Goal: Information Seeking & Learning: Understand process/instructions

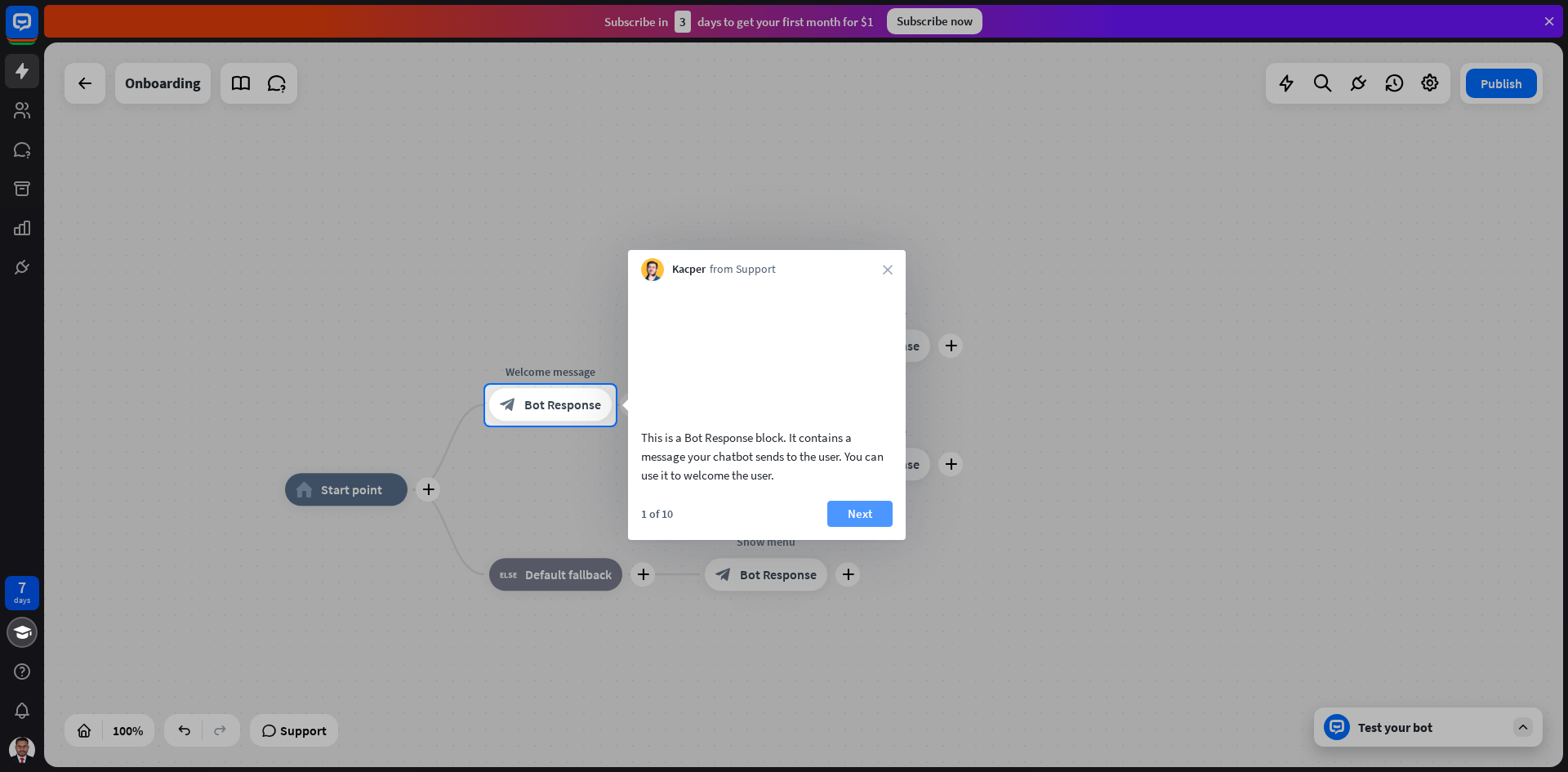
click at [860, 527] on button "Next" at bounding box center [860, 514] width 65 height 26
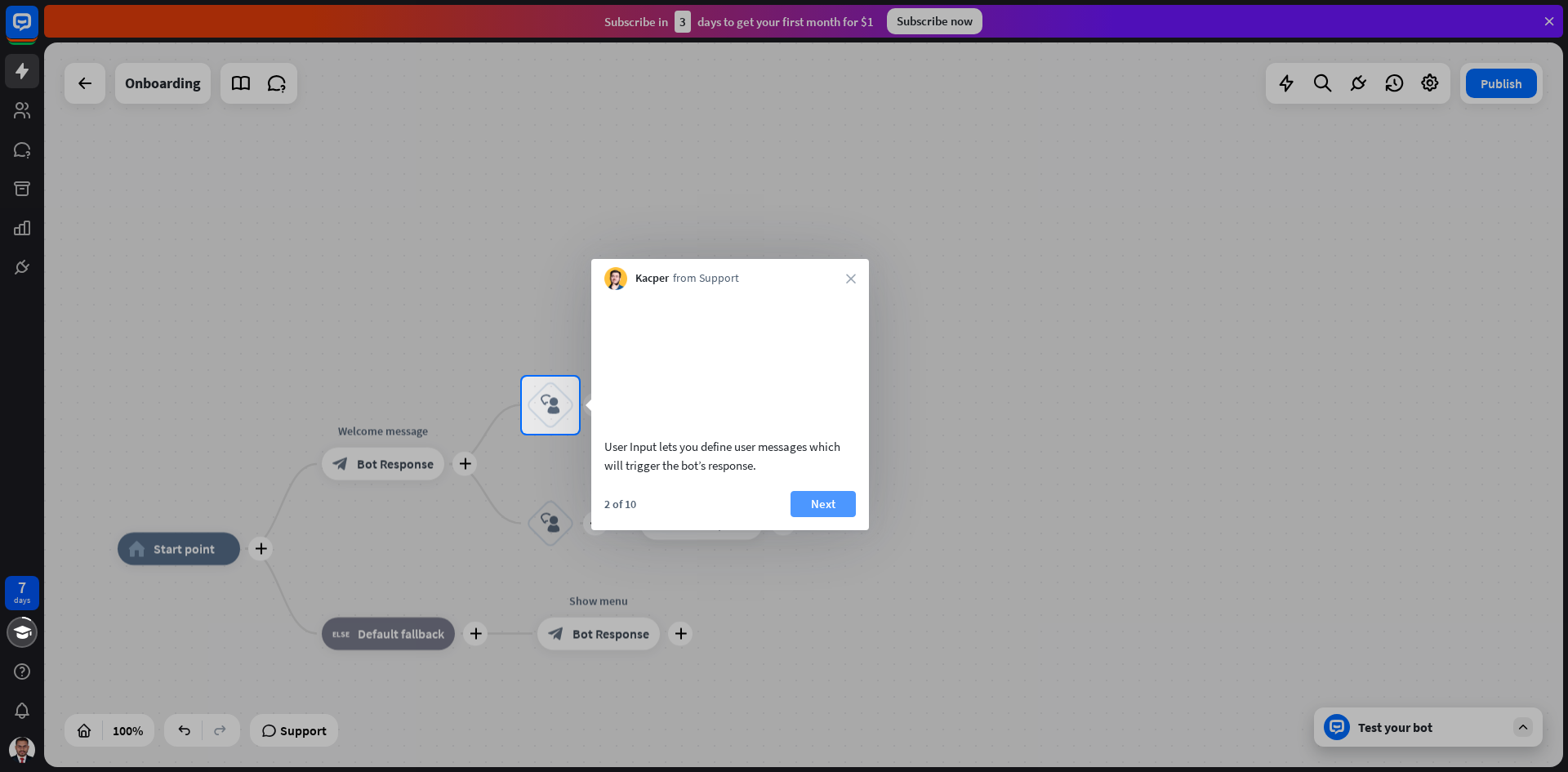
click at [836, 514] on button "Next" at bounding box center [823, 504] width 65 height 26
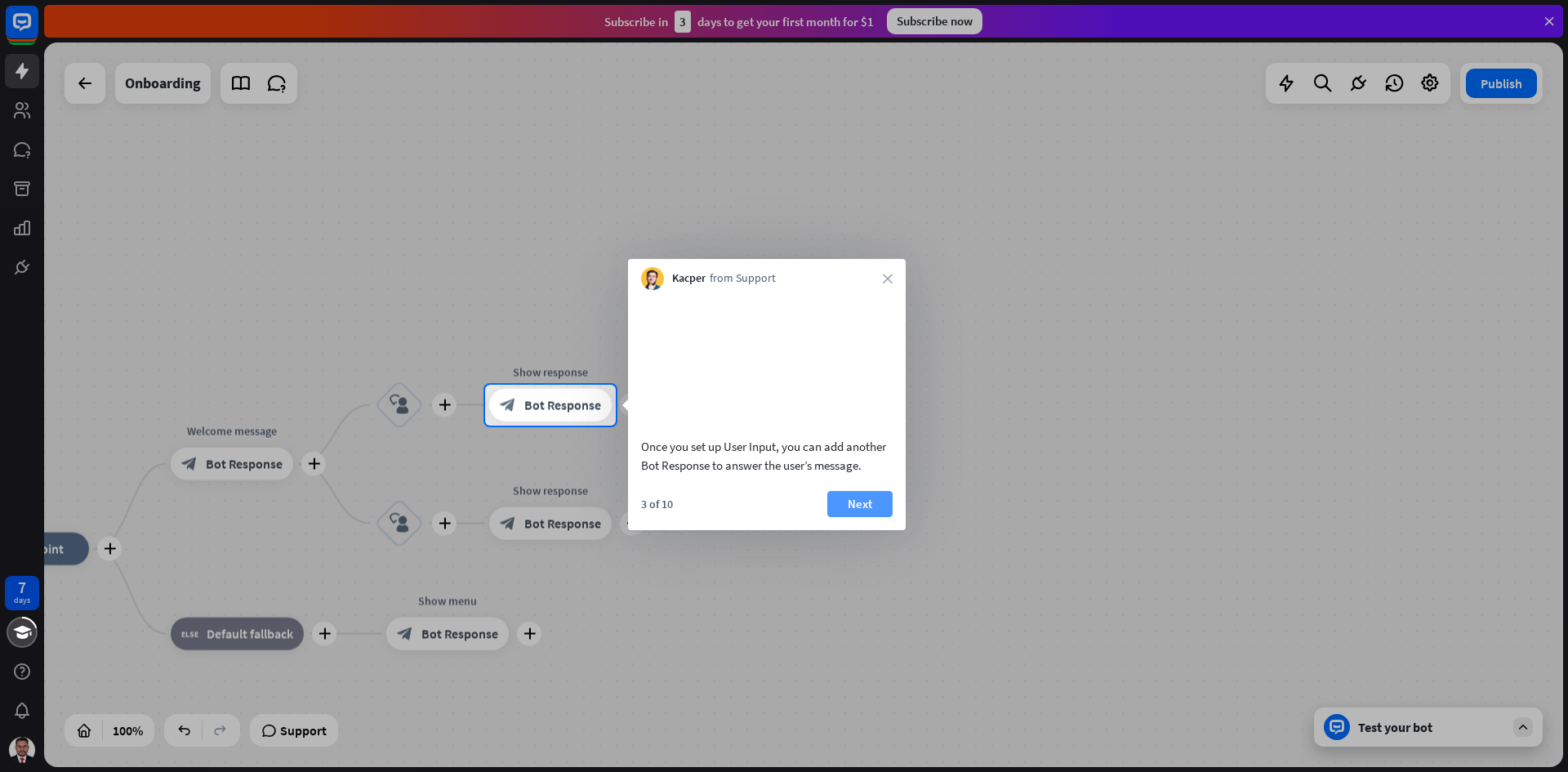
click at [843, 516] on button "Next" at bounding box center [860, 504] width 65 height 26
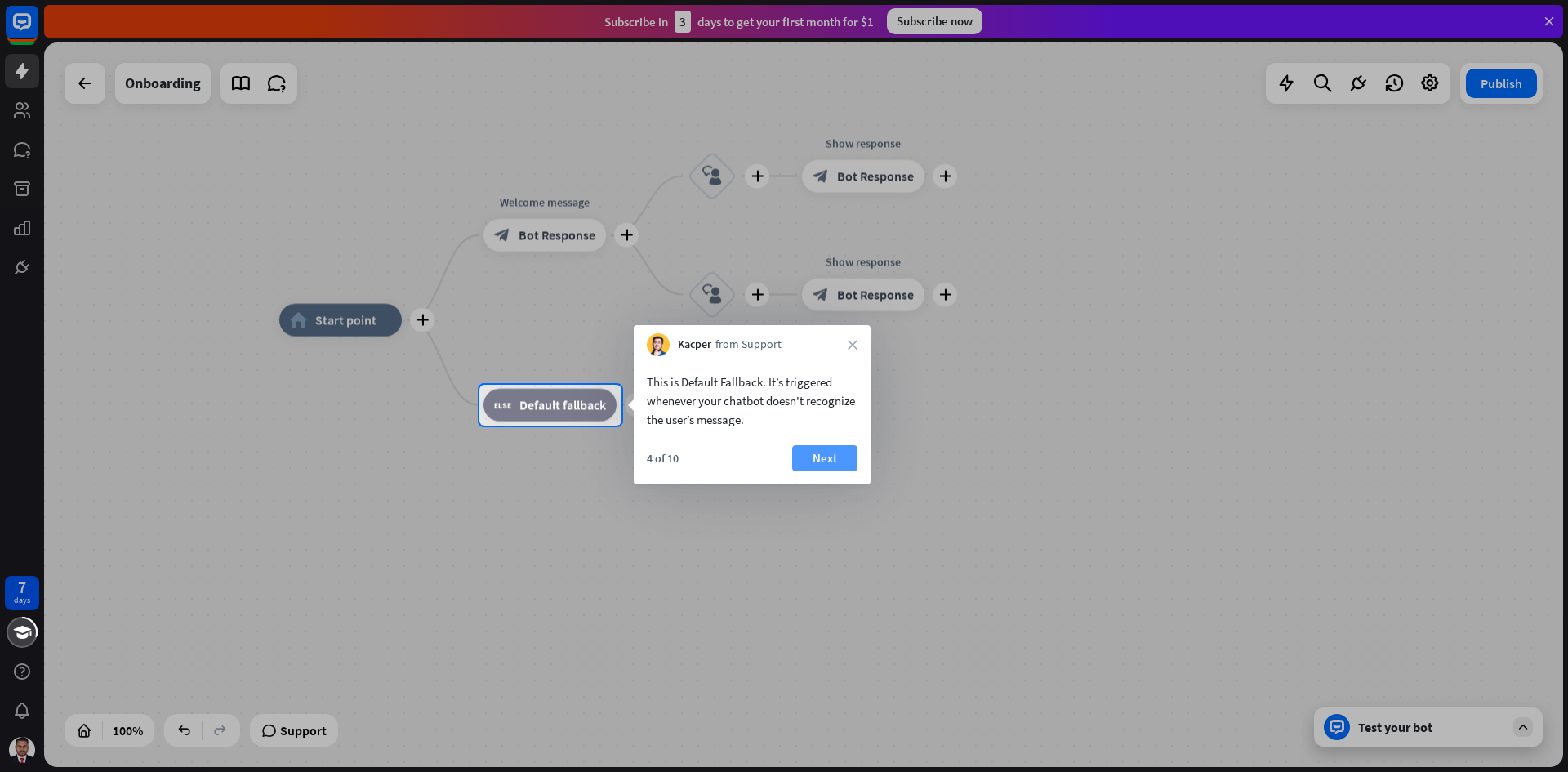
click at [840, 461] on button "Next" at bounding box center [825, 458] width 65 height 26
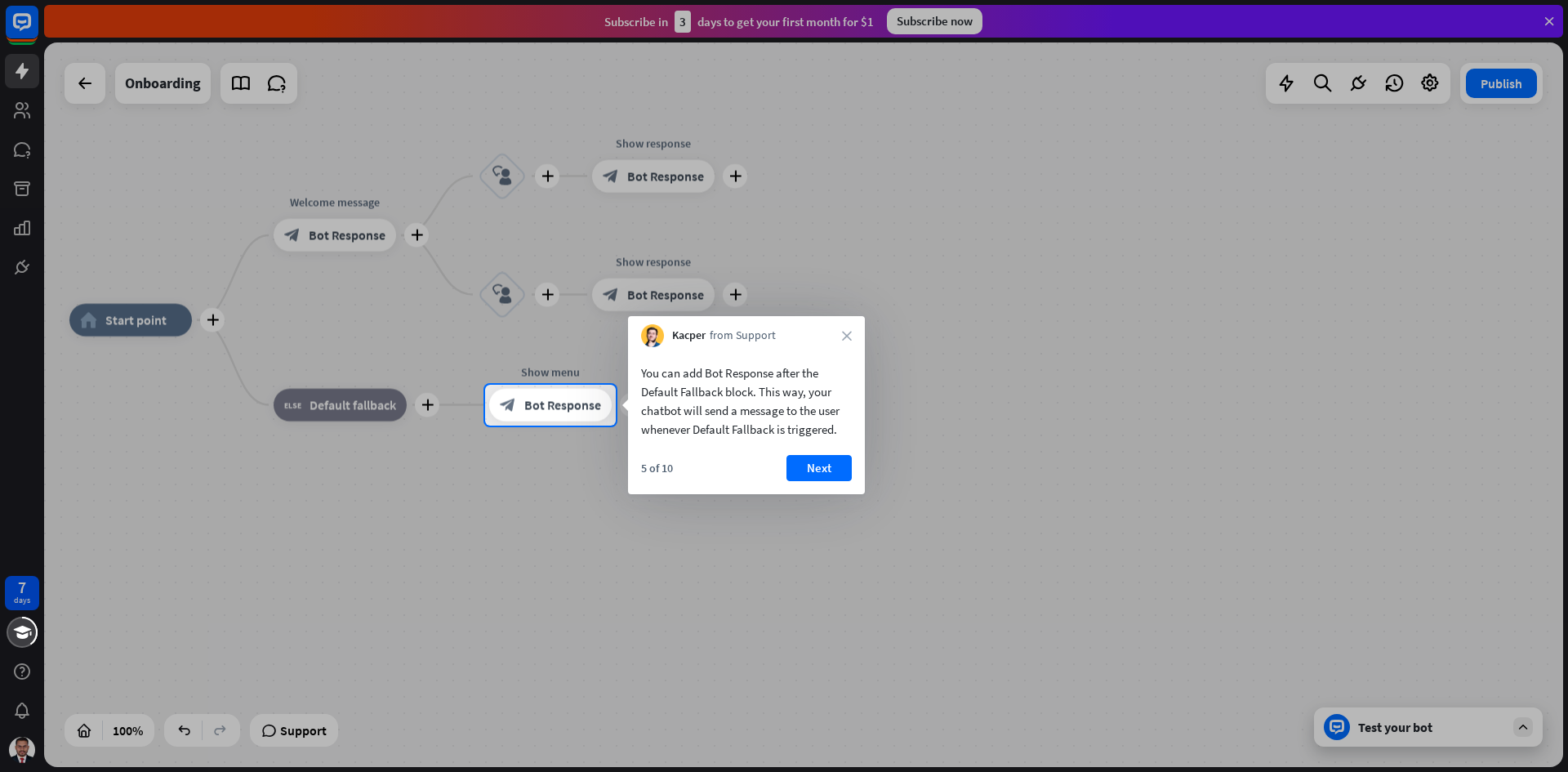
click at [840, 461] on button "Next" at bounding box center [819, 468] width 65 height 26
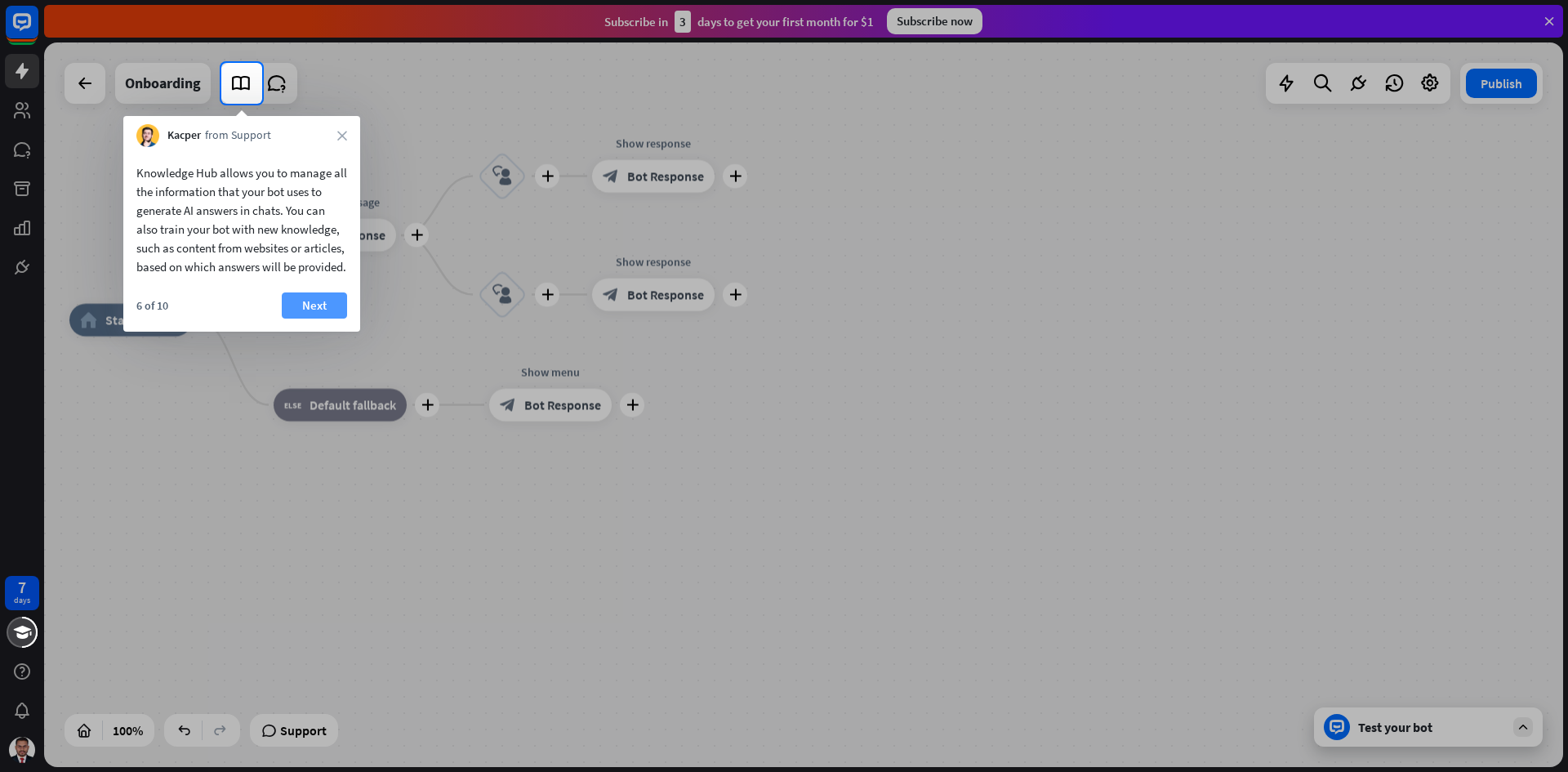
click at [305, 318] on button "Next" at bounding box center [315, 306] width 65 height 26
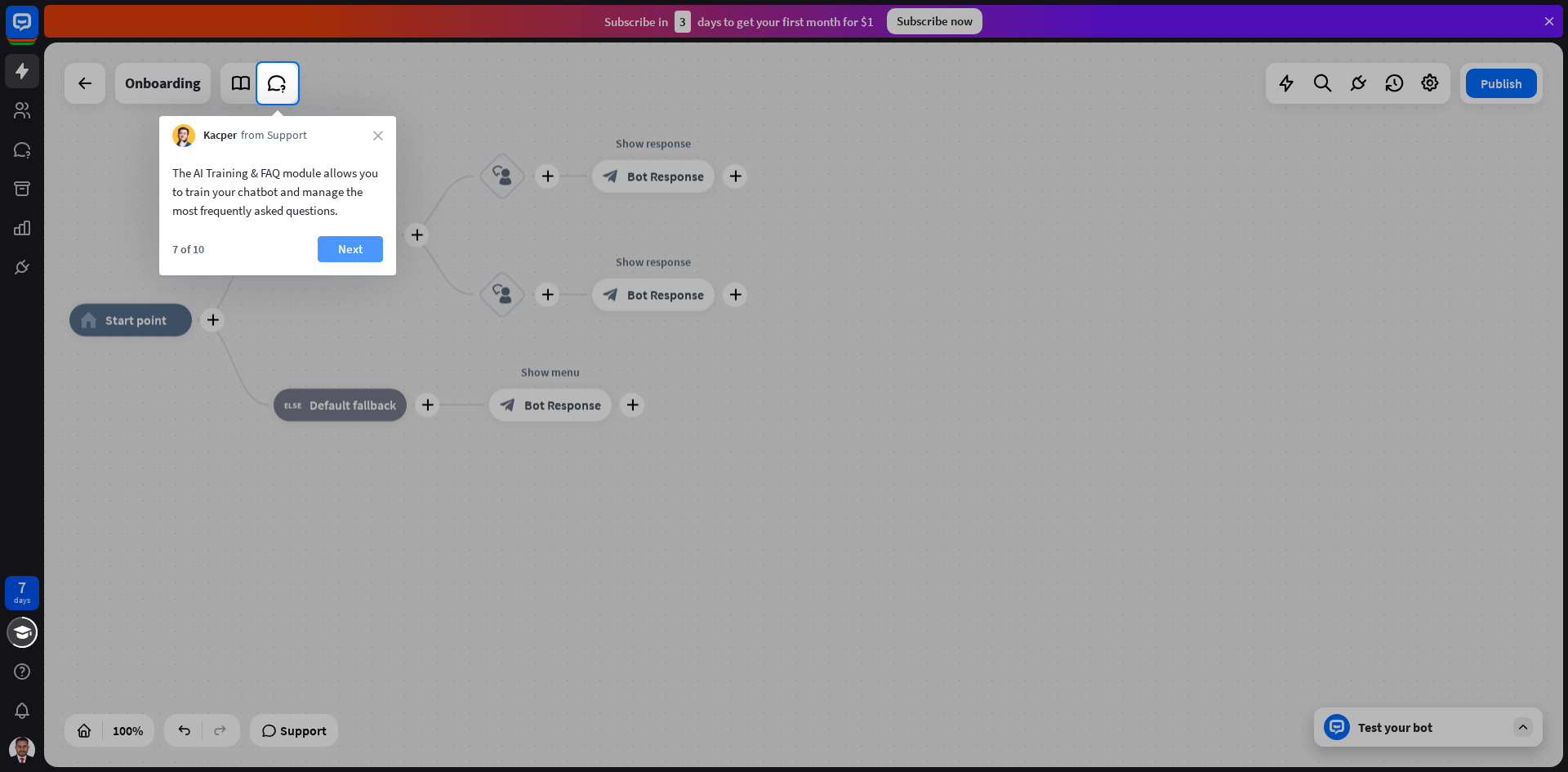
click at [347, 246] on button "Next" at bounding box center [350, 249] width 65 height 26
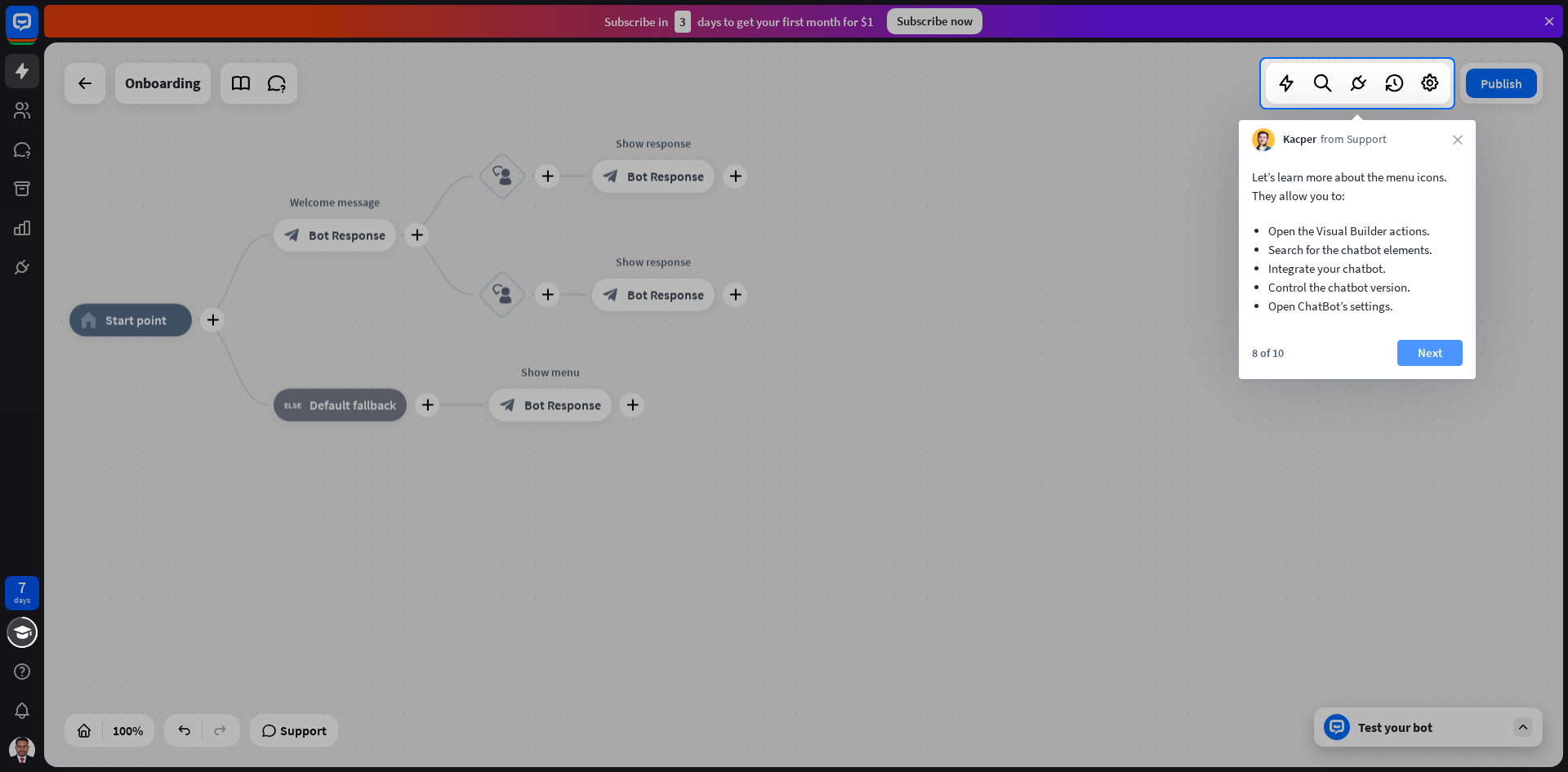
click at [1435, 363] on button "Next" at bounding box center [1430, 353] width 65 height 26
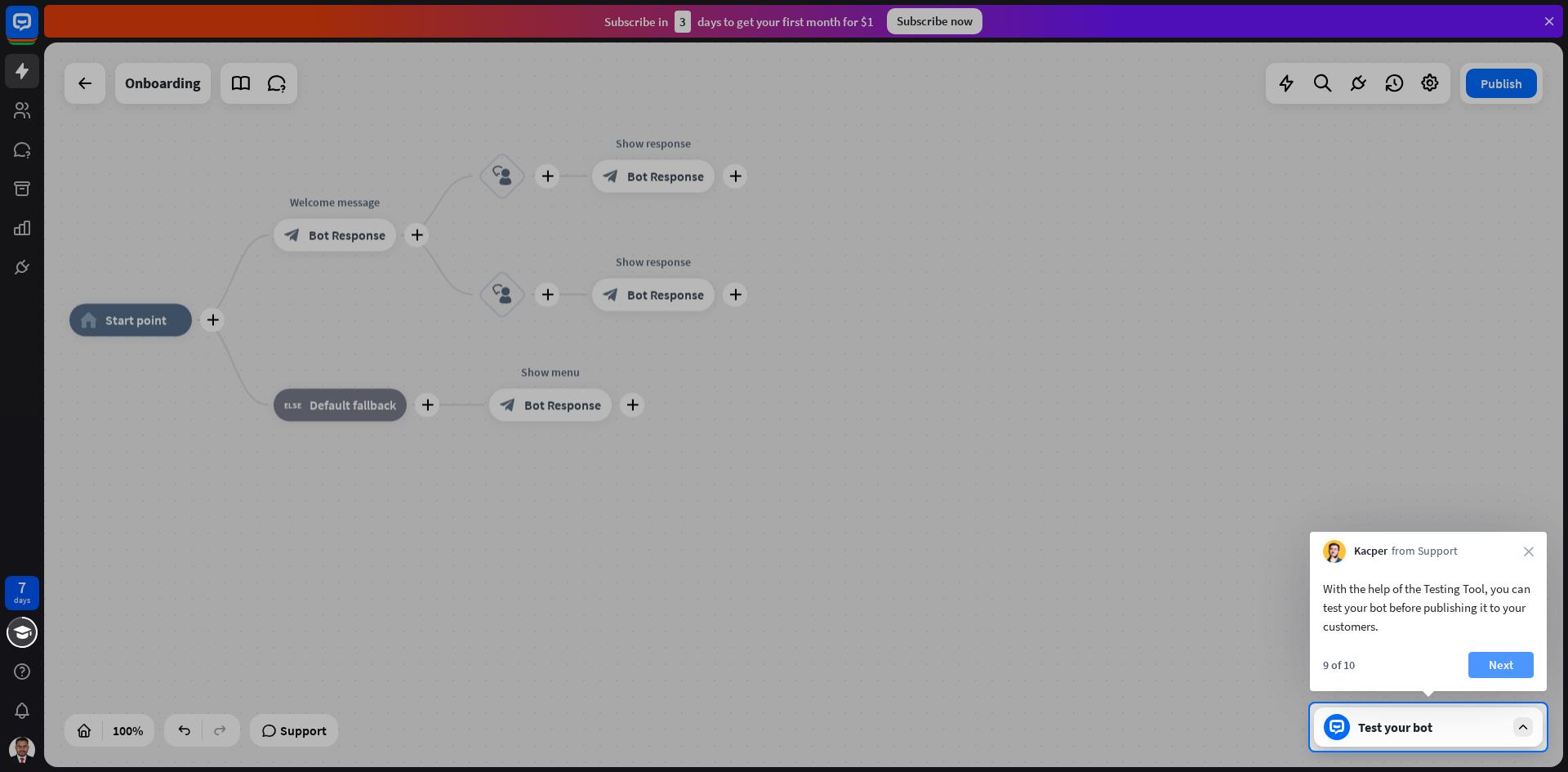
click at [1497, 662] on button "Next" at bounding box center [1501, 664] width 65 height 26
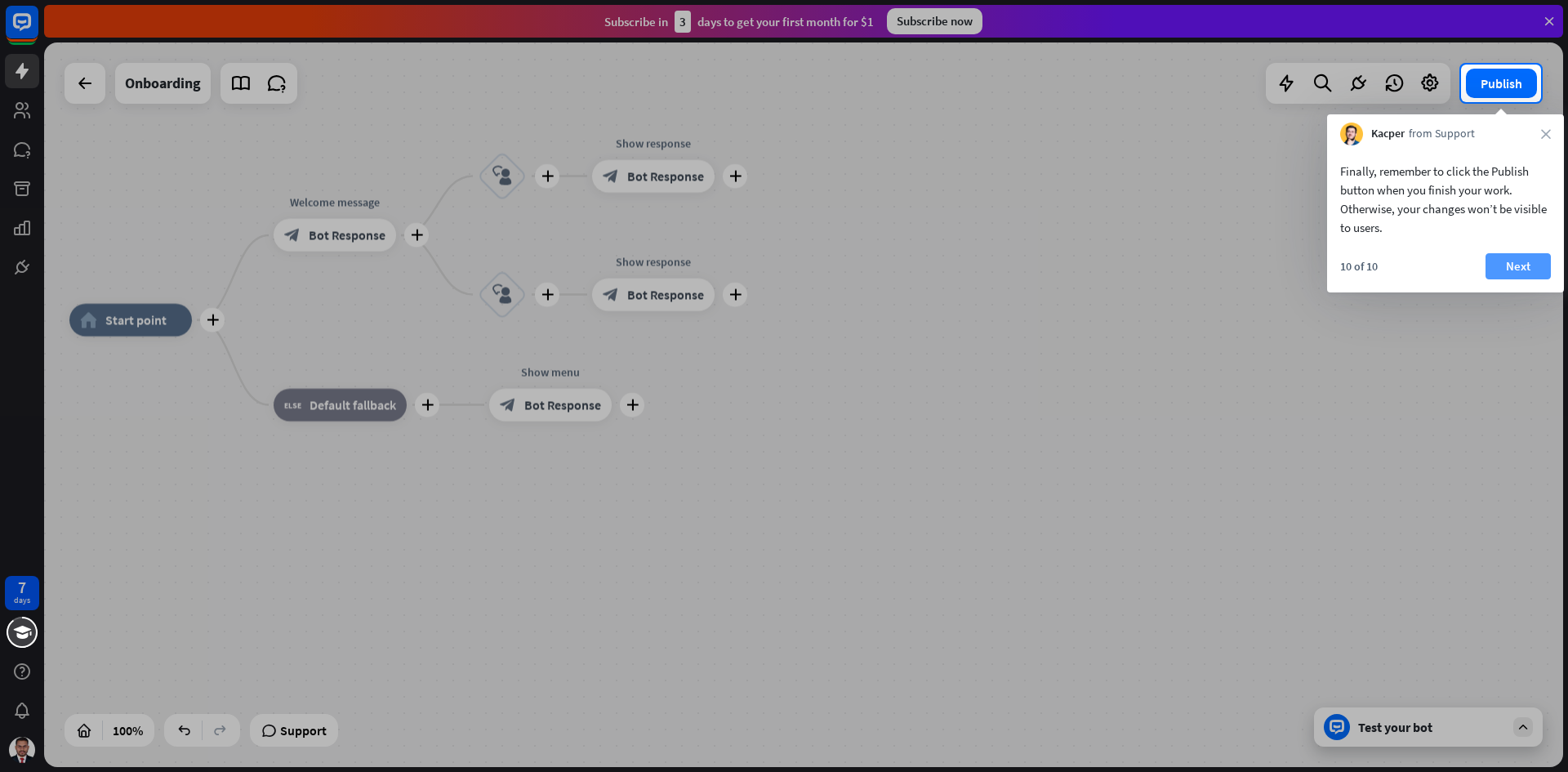
click at [1495, 269] on button "Next" at bounding box center [1518, 266] width 65 height 26
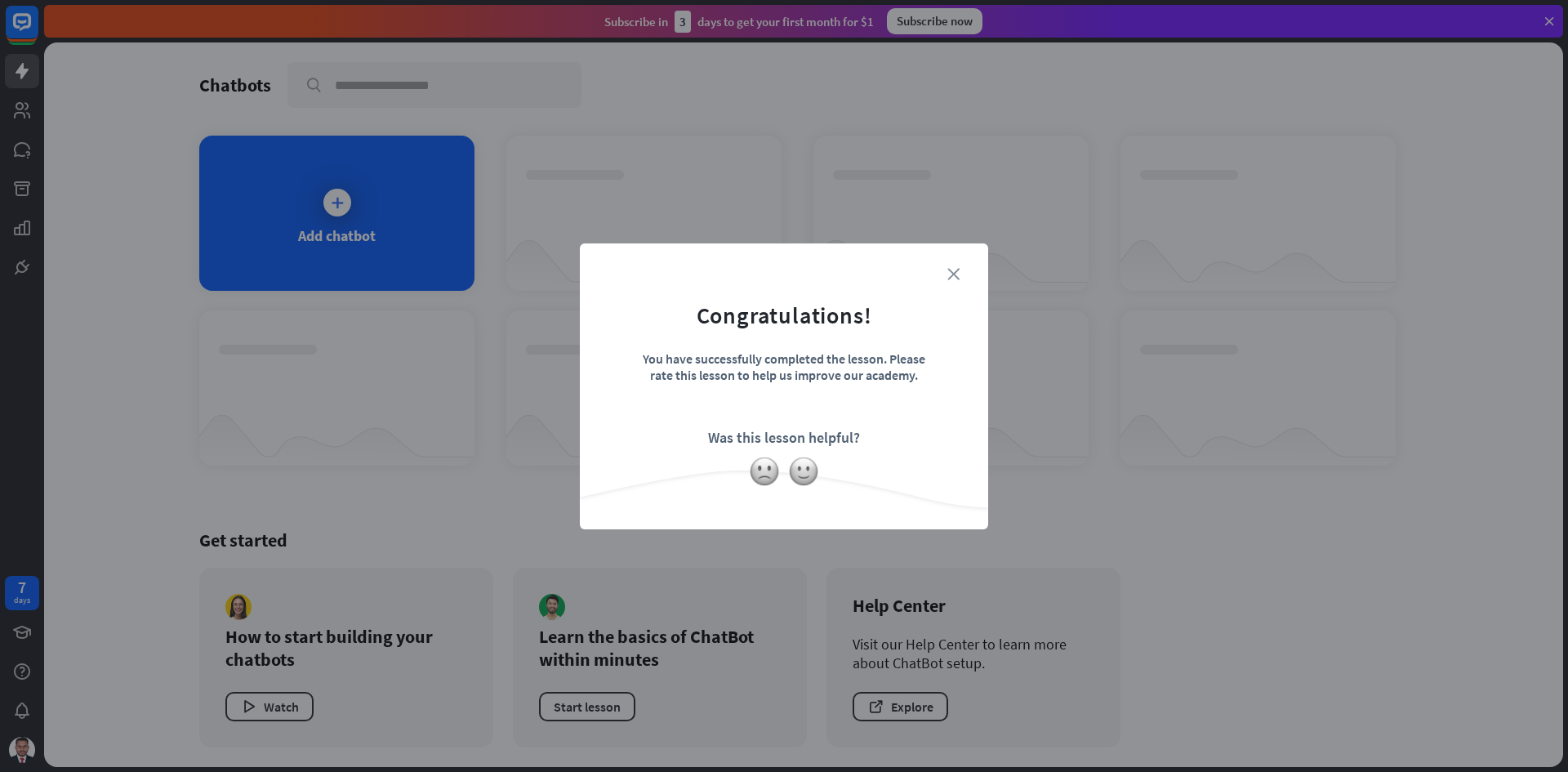
click at [955, 276] on icon "close" at bounding box center [954, 274] width 12 height 12
